Goal: Task Accomplishment & Management: Use online tool/utility

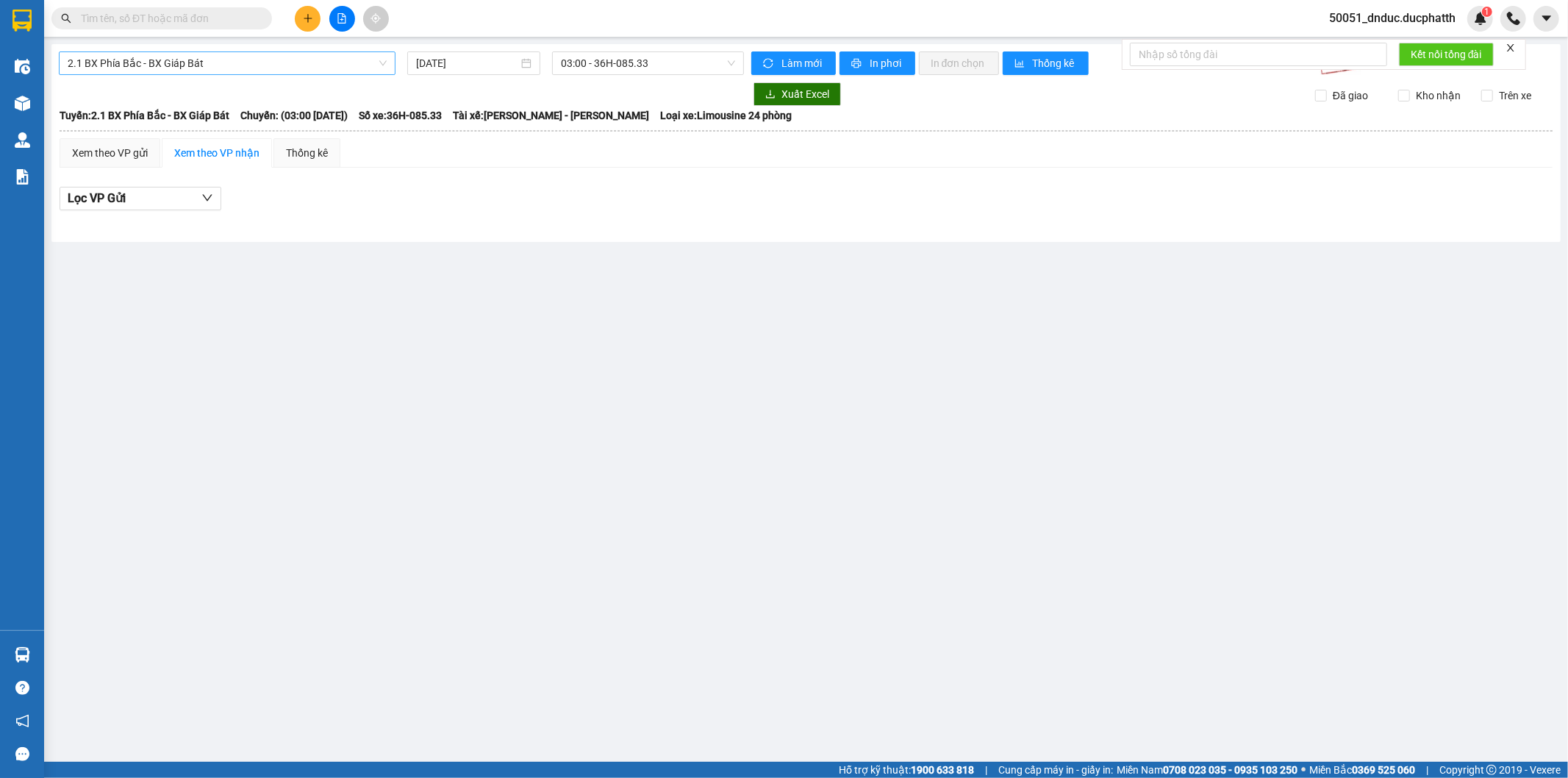
click at [258, 60] on span "2.1 BX Phía Bắc - BX Giáp Bát" at bounding box center [227, 63] width 319 height 22
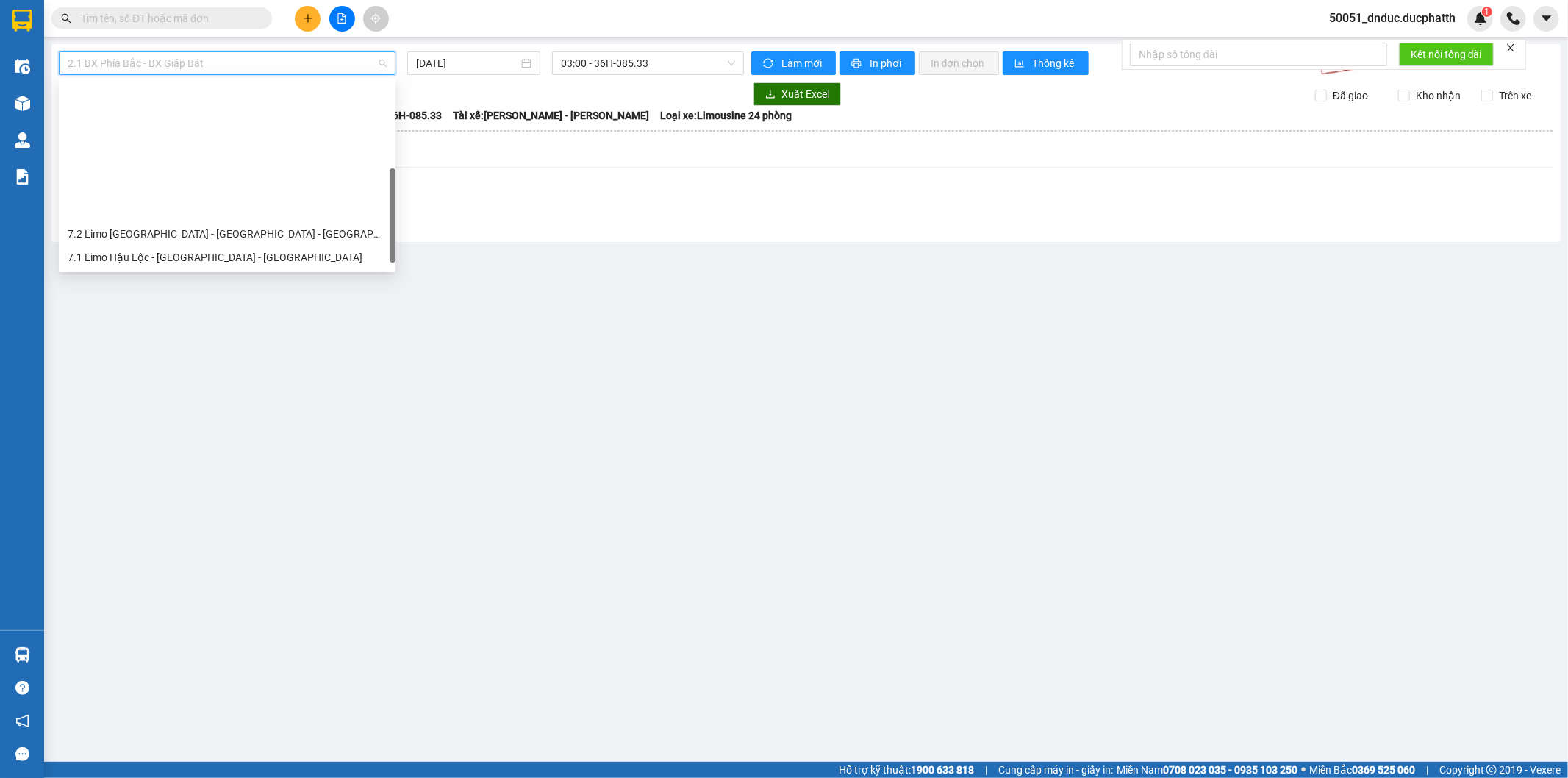
scroll to position [152, 0]
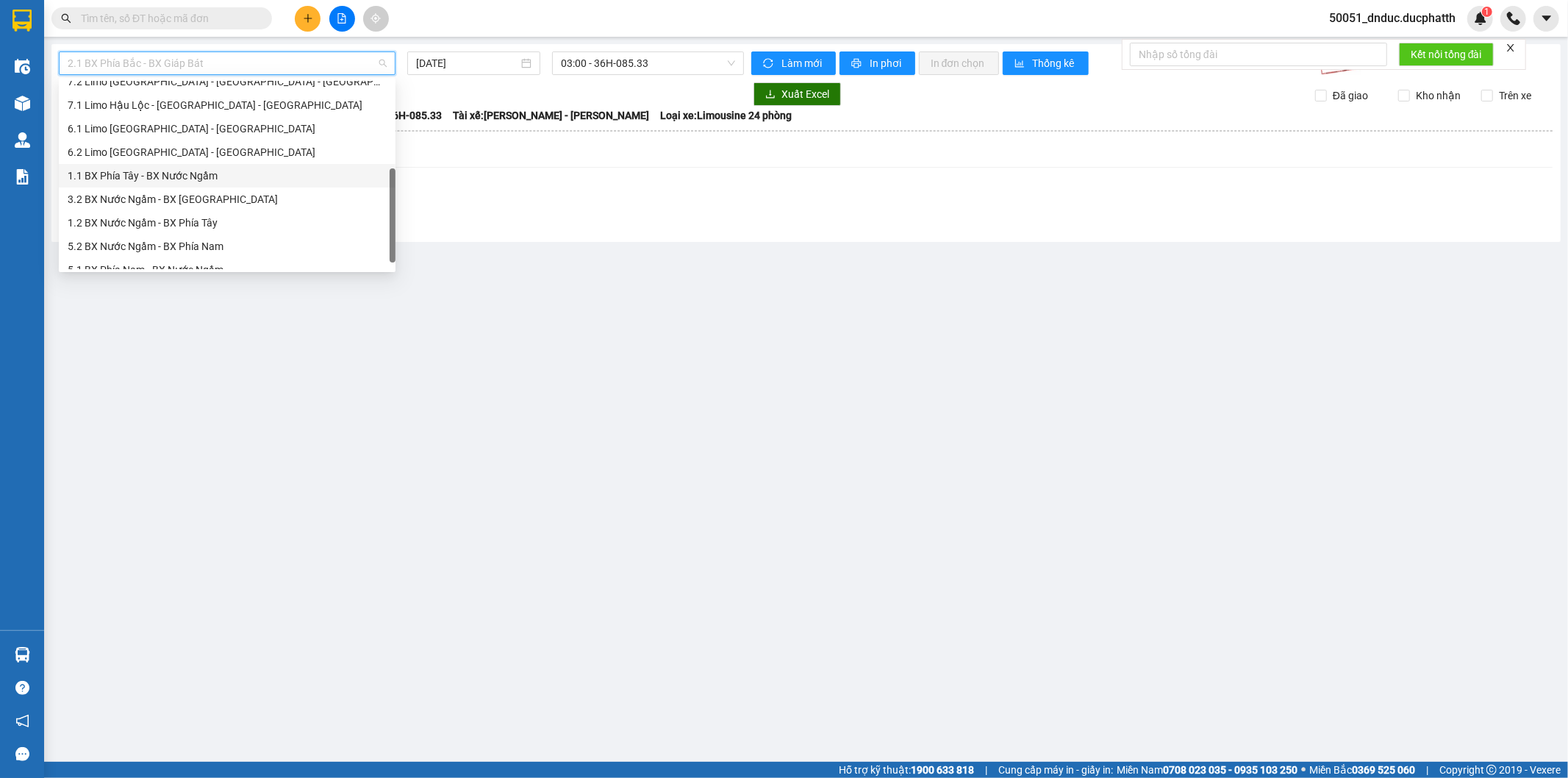
click at [223, 174] on div "1.1 BX Phía Tây - BX Nước Ngầm" at bounding box center [227, 176] width 319 height 16
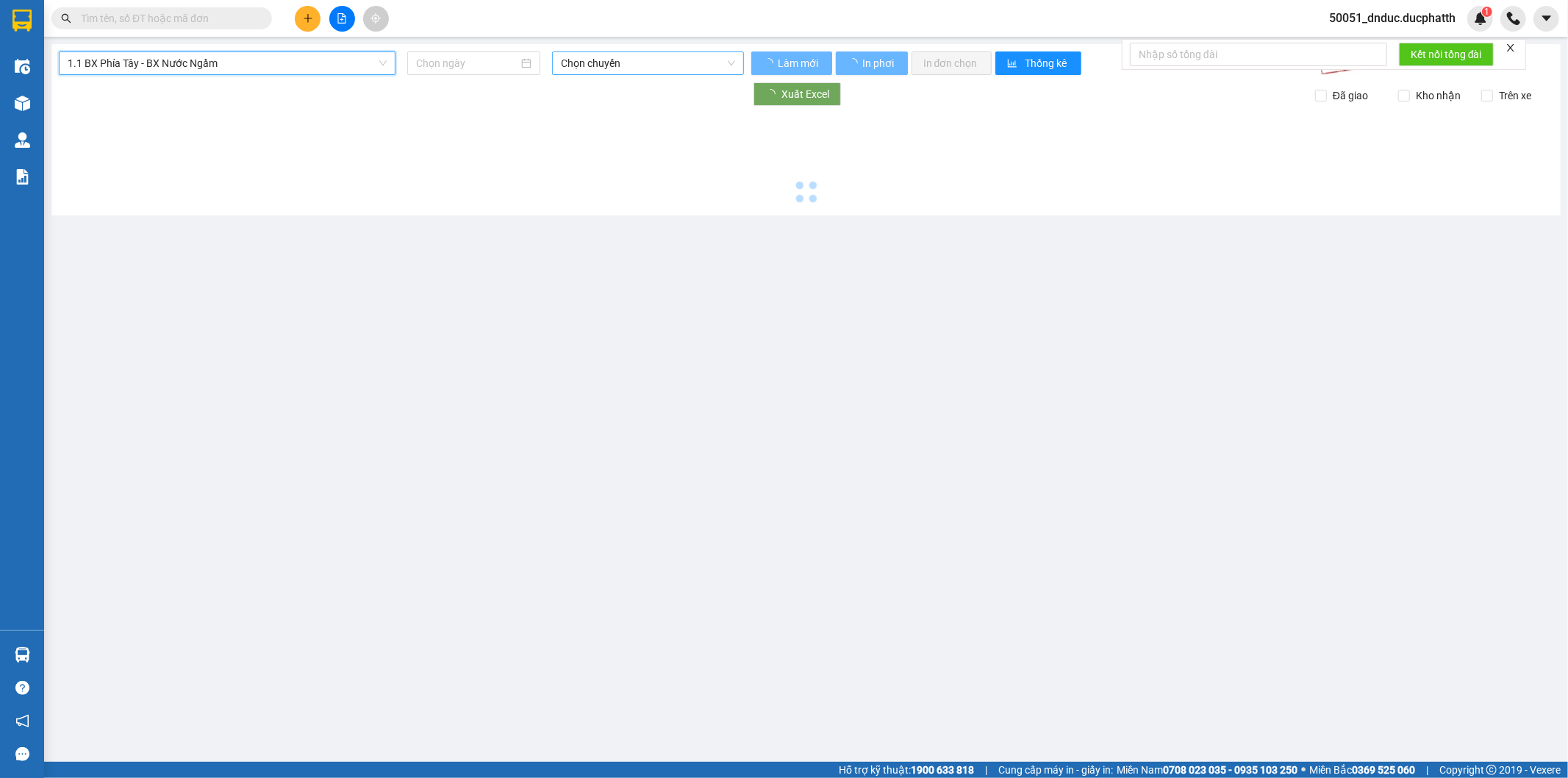
type input "[DATE]"
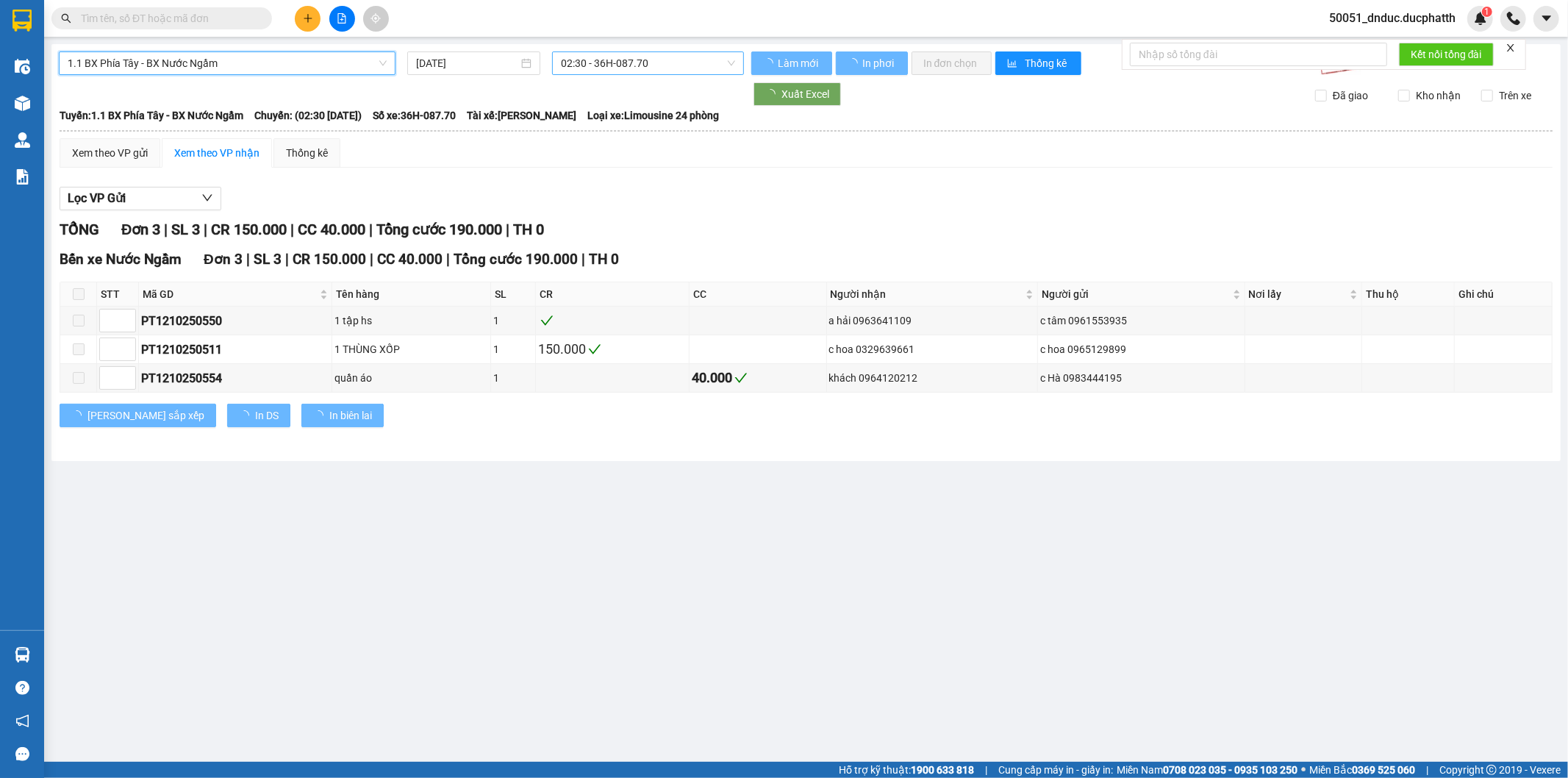
click at [648, 54] on span "02:30 - 36H-087.70" at bounding box center [647, 63] width 173 height 22
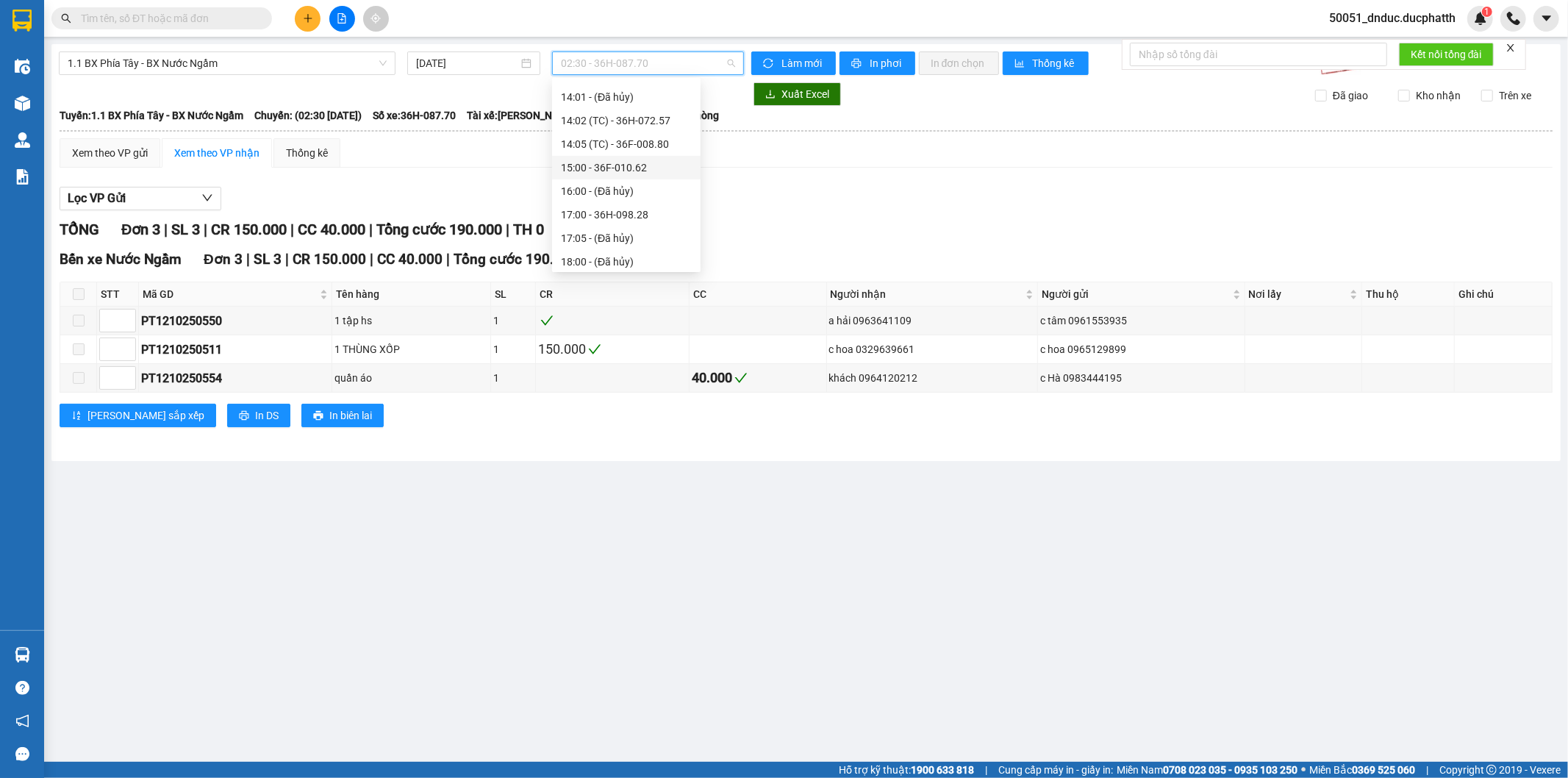
scroll to position [408, 0]
click at [666, 194] on div "14:02 (TC) - 36H-072.57" at bounding box center [626, 202] width 131 height 16
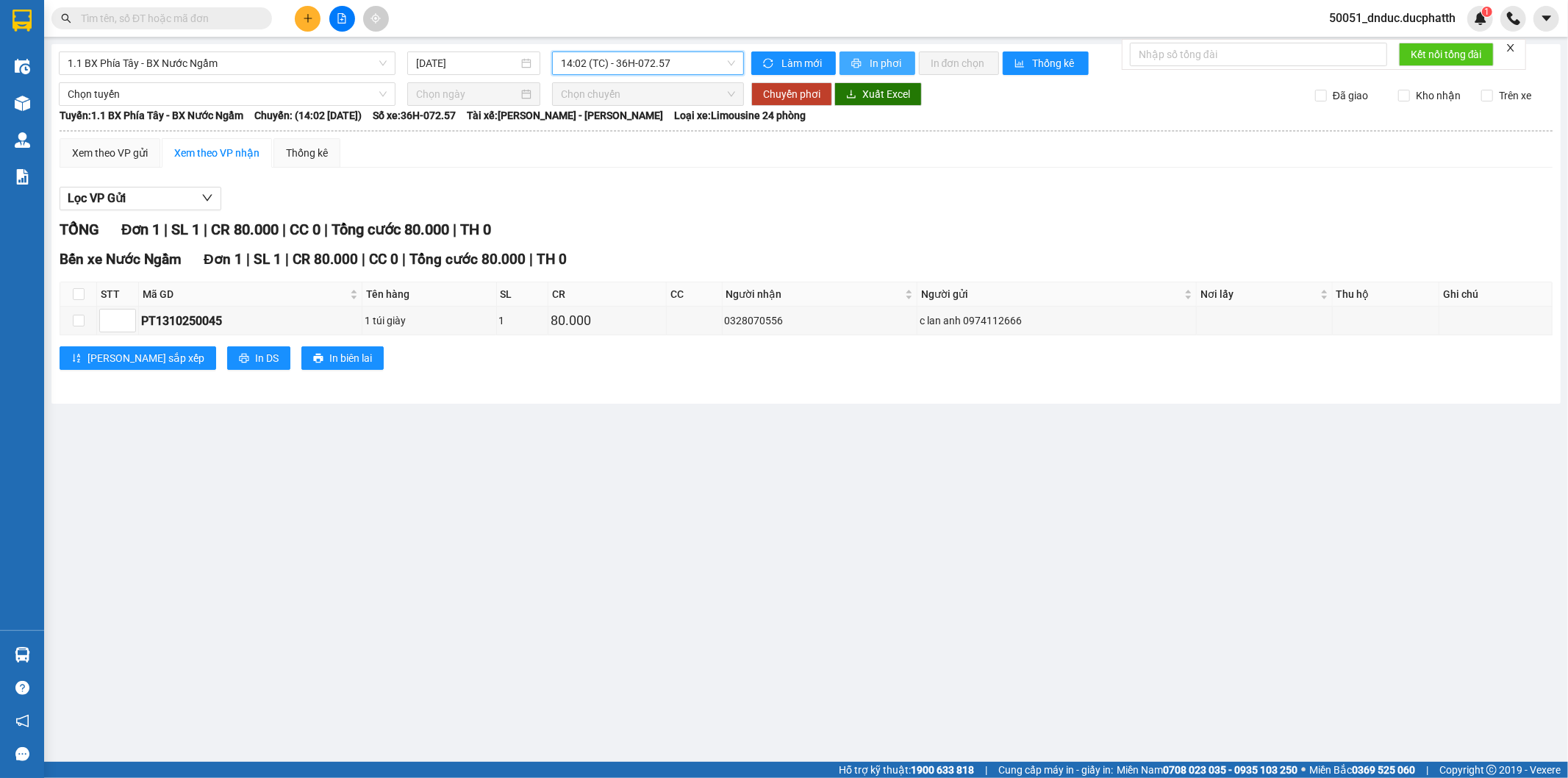
click at [887, 61] on span "In phơi" at bounding box center [886, 63] width 34 height 16
click at [868, 63] on button "In phơi" at bounding box center [877, 63] width 76 height 23
click at [678, 66] on span "14:02 (TC) - 36H-072.57" at bounding box center [647, 63] width 173 height 22
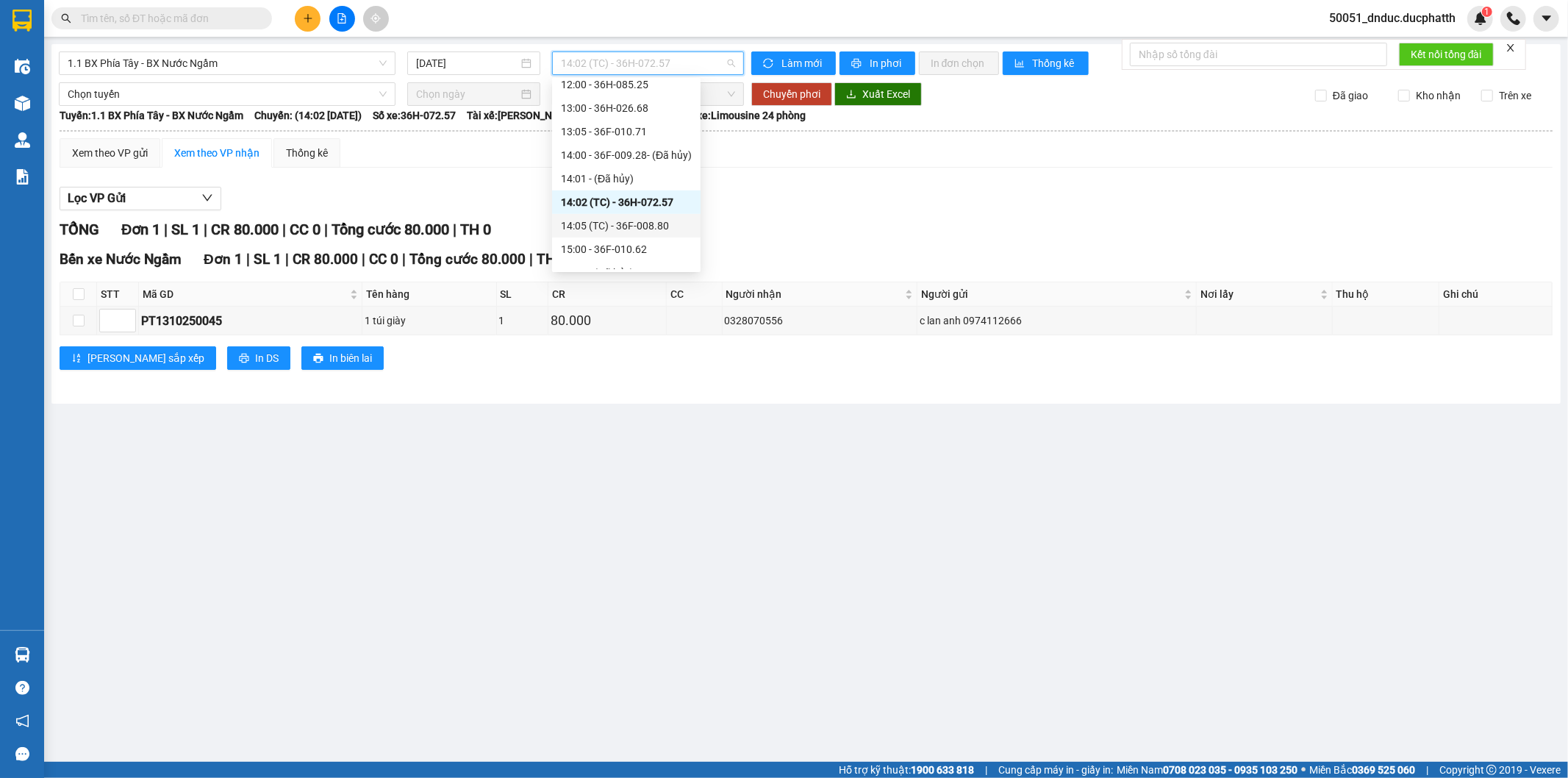
click at [644, 219] on div "14:05 (TC) - 36F-008.80" at bounding box center [626, 226] width 131 height 16
